Goal: Contribute content: Contribute content

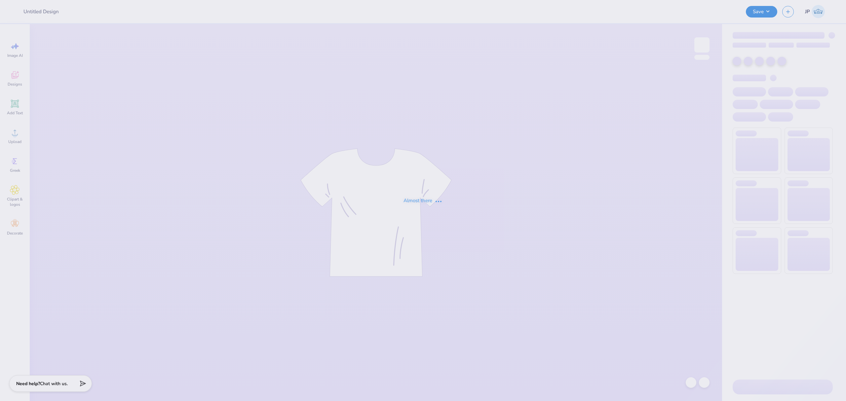
type input "LXA Fall 2025 Tshirt"
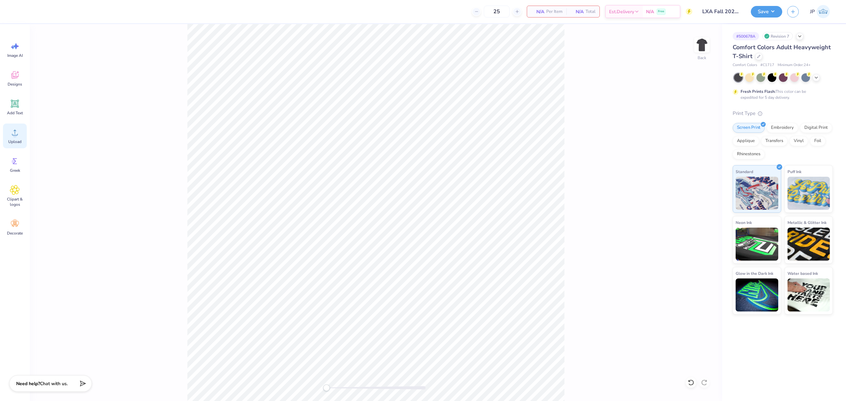
click at [12, 138] on div "Upload" at bounding box center [15, 136] width 24 height 25
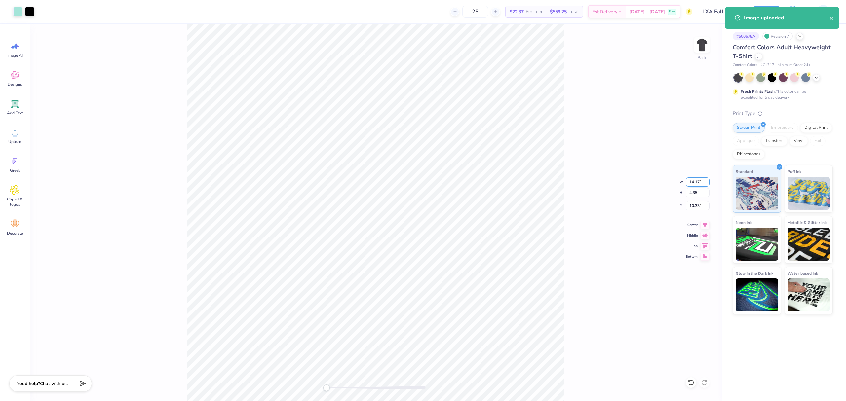
click at [704, 180] on input "14.17" at bounding box center [698, 182] width 24 height 9
click at [703, 179] on input "14.17" at bounding box center [698, 182] width 24 height 9
type input "3.50"
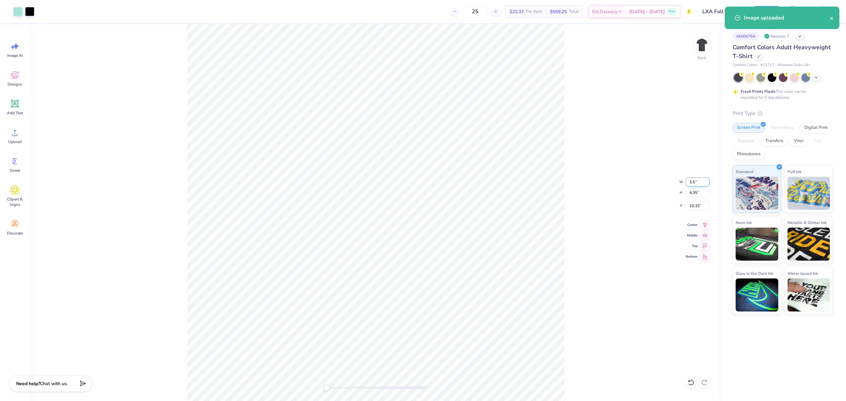
type input "1.07"
click at [693, 202] on input "11.96" at bounding box center [698, 205] width 24 height 9
drag, startPoint x: 693, startPoint y: 202, endPoint x: 716, endPoint y: 206, distance: 22.8
click at [694, 202] on input "11.96" at bounding box center [698, 205] width 24 height 9
type input "3"
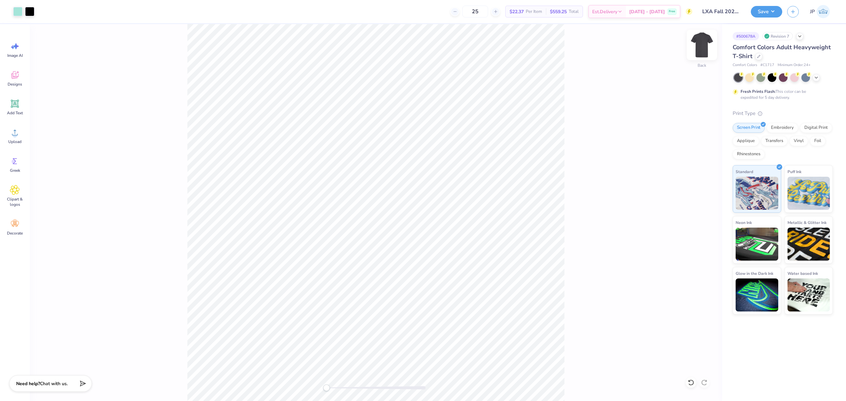
click at [703, 43] on img at bounding box center [702, 45] width 26 height 26
click at [20, 132] on div "Upload" at bounding box center [15, 136] width 24 height 25
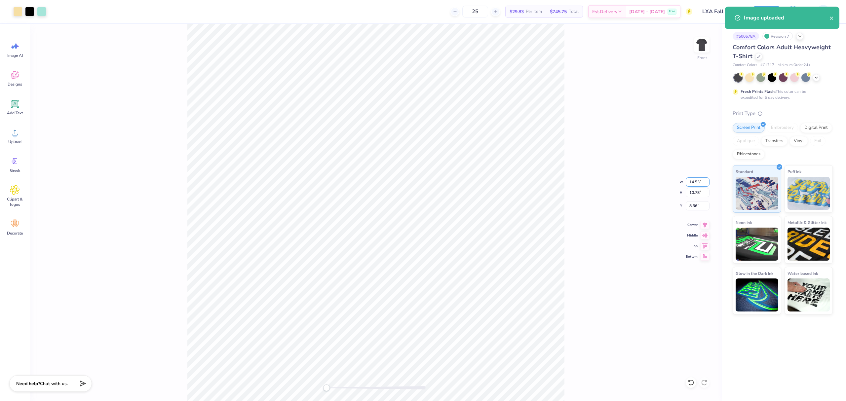
click at [696, 182] on input "14.53" at bounding box center [698, 182] width 24 height 9
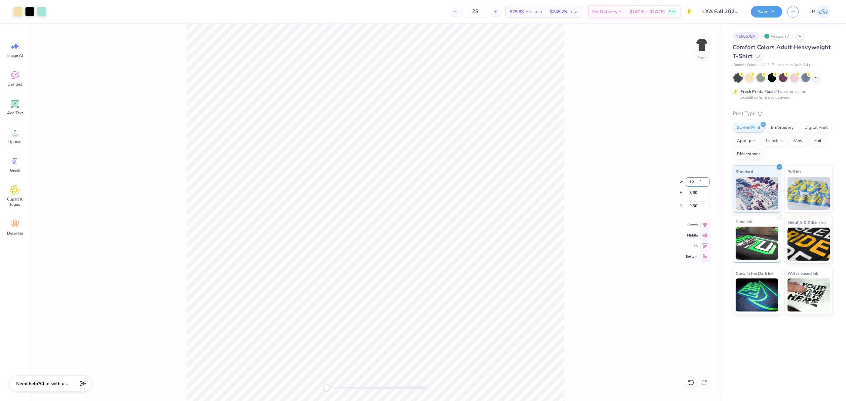
type input "12.00"
type input "8.90"
type input "9.30"
click at [697, 180] on input "12.00" at bounding box center [698, 182] width 24 height 9
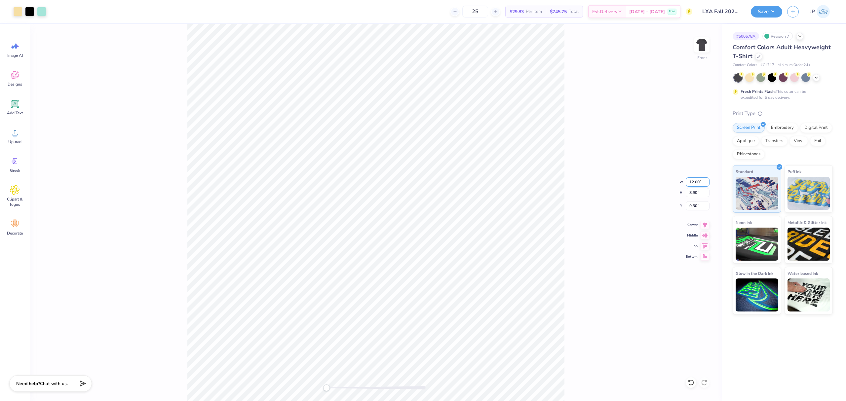
click at [697, 180] on input "12.00" at bounding box center [698, 182] width 24 height 9
type input "12.50"
type input "9.27"
click at [696, 209] on input "9.11" at bounding box center [698, 205] width 24 height 9
click at [696, 204] on input "9.11" at bounding box center [698, 205] width 24 height 9
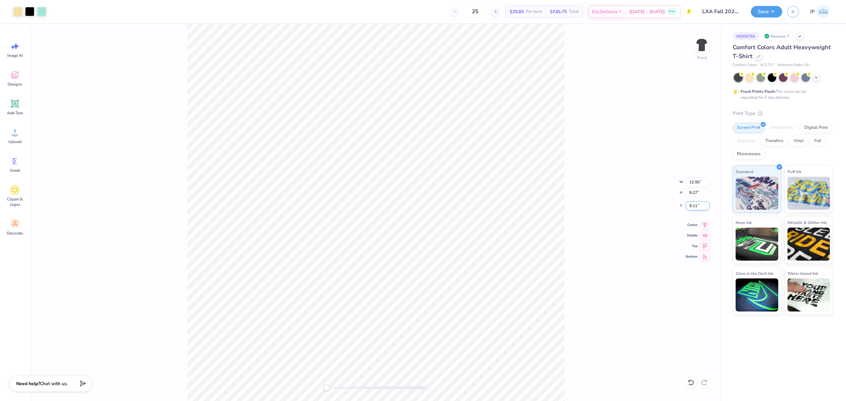
click at [696, 204] on input "9.11" at bounding box center [698, 205] width 24 height 9
type input "3"
drag, startPoint x: 326, startPoint y: 389, endPoint x: 332, endPoint y: 389, distance: 6.3
click at [332, 389] on div "Accessibility label" at bounding box center [332, 388] width 7 height 7
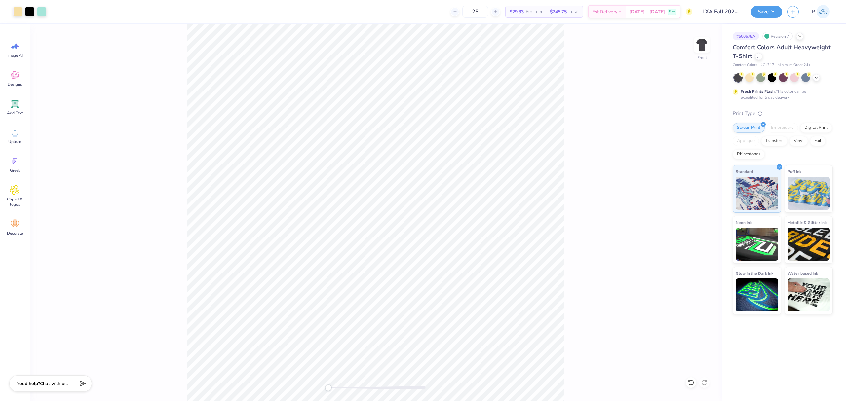
click at [319, 385] on div "Front" at bounding box center [376, 212] width 693 height 377
click at [766, 9] on button "Save" at bounding box center [766, 11] width 31 height 12
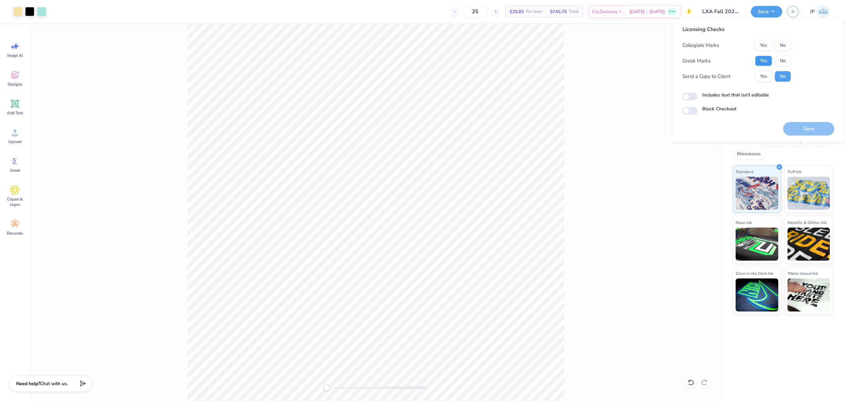
click at [761, 60] on button "Yes" at bounding box center [763, 61] width 17 height 11
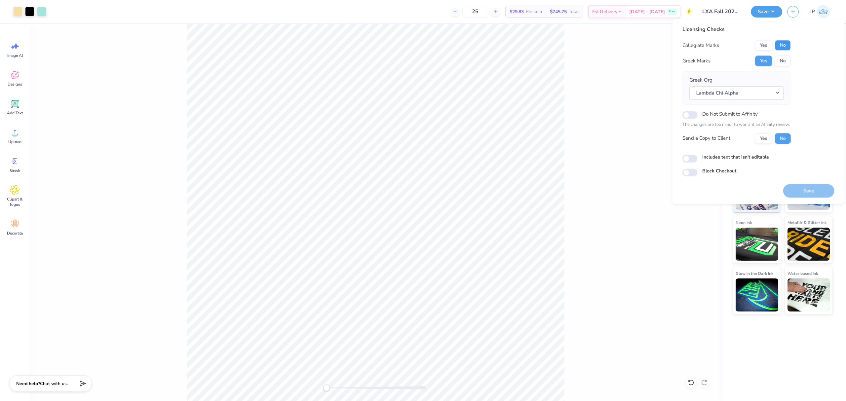
click at [782, 43] on button "No" at bounding box center [783, 45] width 16 height 11
click at [808, 189] on button "Save" at bounding box center [809, 191] width 51 height 14
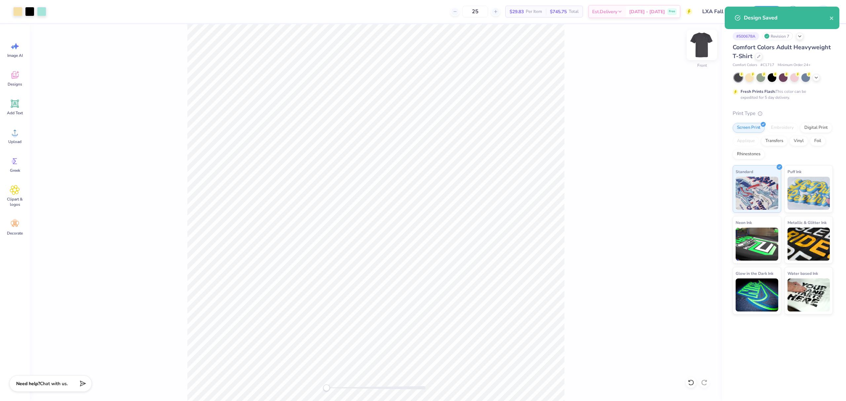
click at [702, 44] on img at bounding box center [702, 45] width 26 height 26
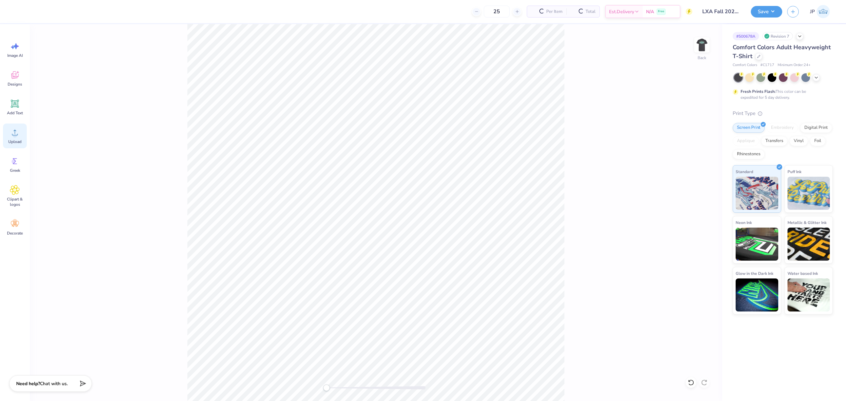
click at [19, 138] on div "Upload" at bounding box center [15, 136] width 24 height 25
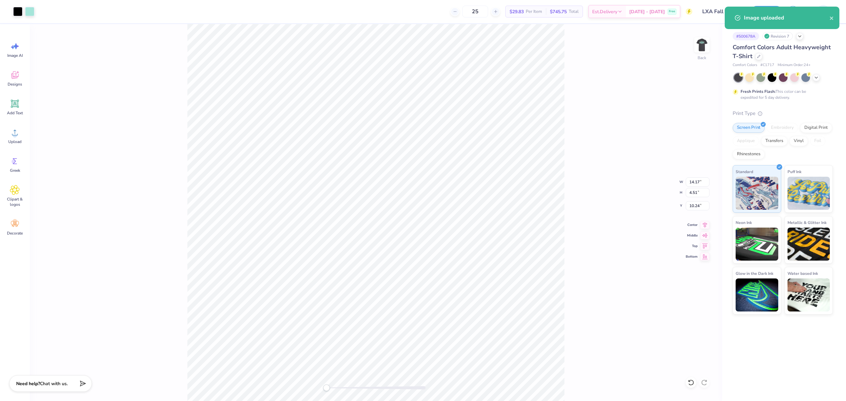
click at [701, 177] on div "Back W 14.17 14.17 " H 4.51 4.51 " Y 10.24 10.24 " Center Middle Top Bottom" at bounding box center [376, 212] width 693 height 377
click at [701, 177] on div "Back W 14.17 H 4.51 Y 10.24 Center Middle Top Bottom" at bounding box center [376, 212] width 693 height 377
click at [694, 184] on input "14.17" at bounding box center [698, 182] width 24 height 9
type input "3.50"
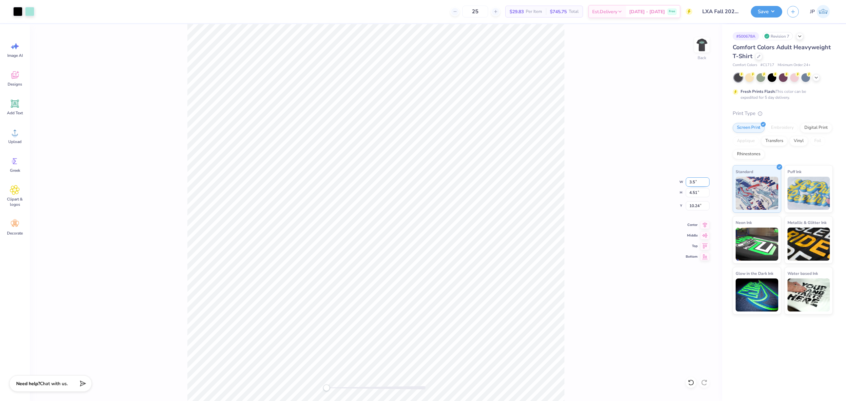
type input "1.12"
click at [686, 208] on input "11.94" at bounding box center [698, 205] width 24 height 9
type input "3"
click at [773, 10] on button "Save" at bounding box center [766, 11] width 31 height 12
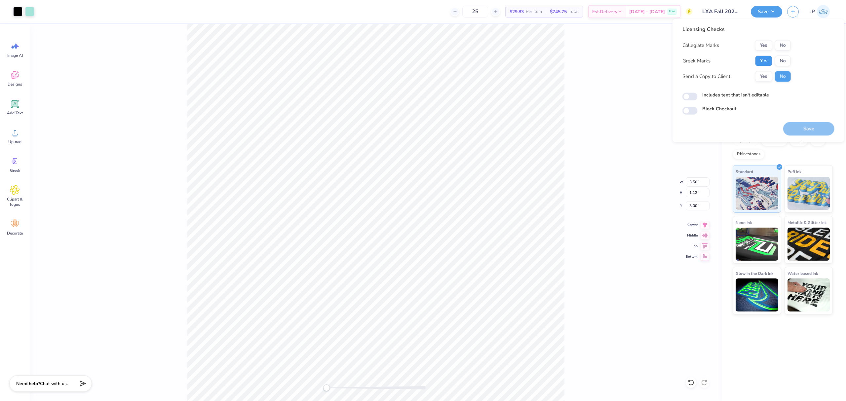
click at [767, 59] on button "Yes" at bounding box center [763, 61] width 17 height 11
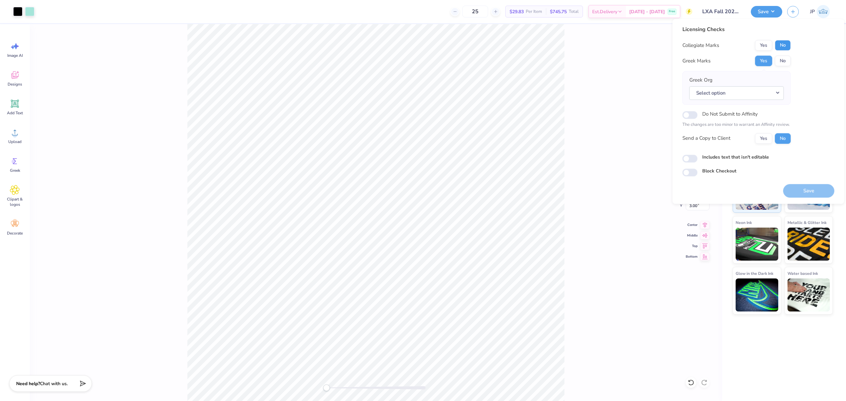
click at [785, 44] on button "No" at bounding box center [783, 45] width 16 height 11
click at [757, 91] on button "Select option" at bounding box center [737, 93] width 95 height 14
click at [713, 94] on button "Select option" at bounding box center [737, 94] width 95 height 14
click at [742, 93] on button "Select option" at bounding box center [737, 94] width 95 height 14
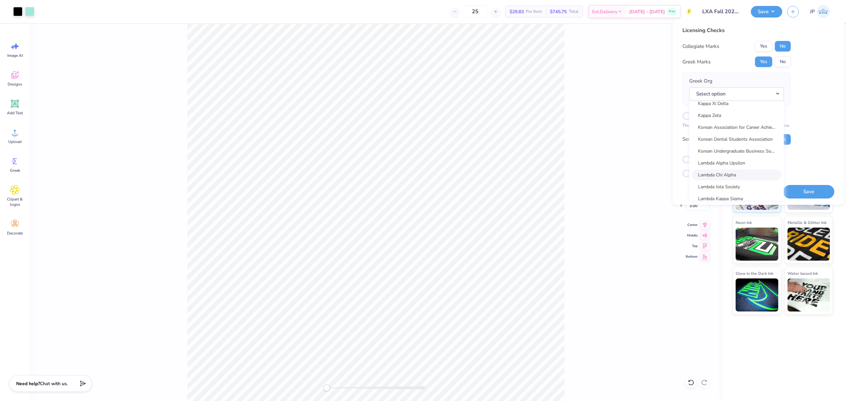
click at [731, 175] on link "Lambda Chi Alpha" at bounding box center [736, 174] width 89 height 11
click at [815, 188] on button "Save" at bounding box center [809, 192] width 51 height 14
